Goal: Information Seeking & Learning: Learn about a topic

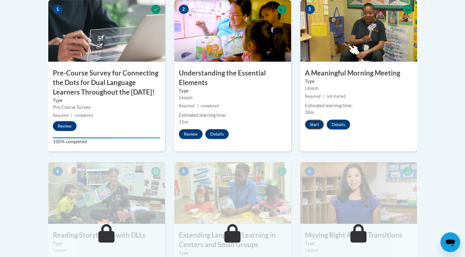
click at [313, 123] on button "Start" at bounding box center [314, 124] width 19 height 10
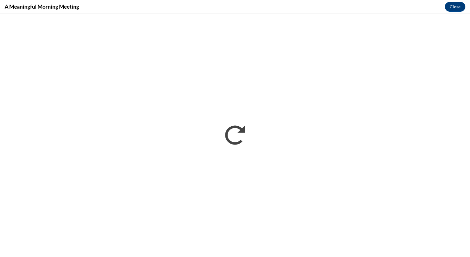
click at [24, 6] on h4 "A Meaningful Morning Meeting" at bounding box center [42, 7] width 74 height 8
click at [226, 4] on div "A Meaningful Morning Meeting Close" at bounding box center [235, 7] width 470 height 14
click at [262, 3] on div "A Meaningful Morning Meeting Close" at bounding box center [235, 7] width 470 height 14
click at [48, 6] on h4 "A Meaningful Morning Meeting" at bounding box center [42, 7] width 74 height 8
